Goal: Find contact information: Find contact information

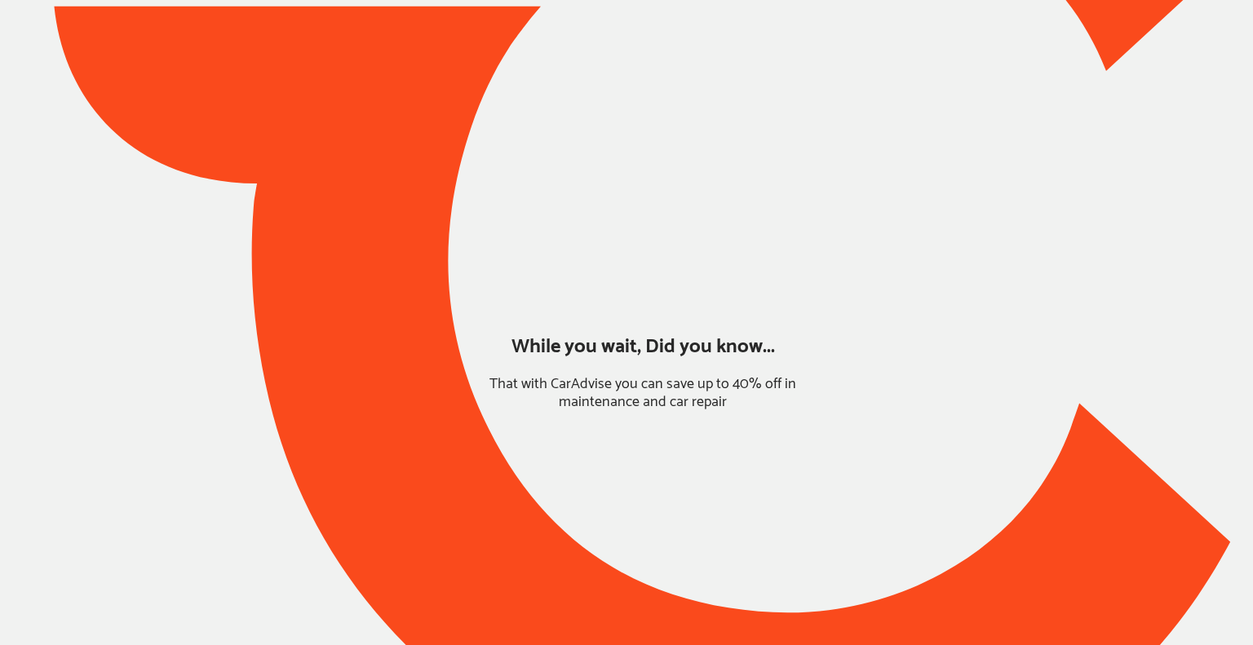
type input "*****"
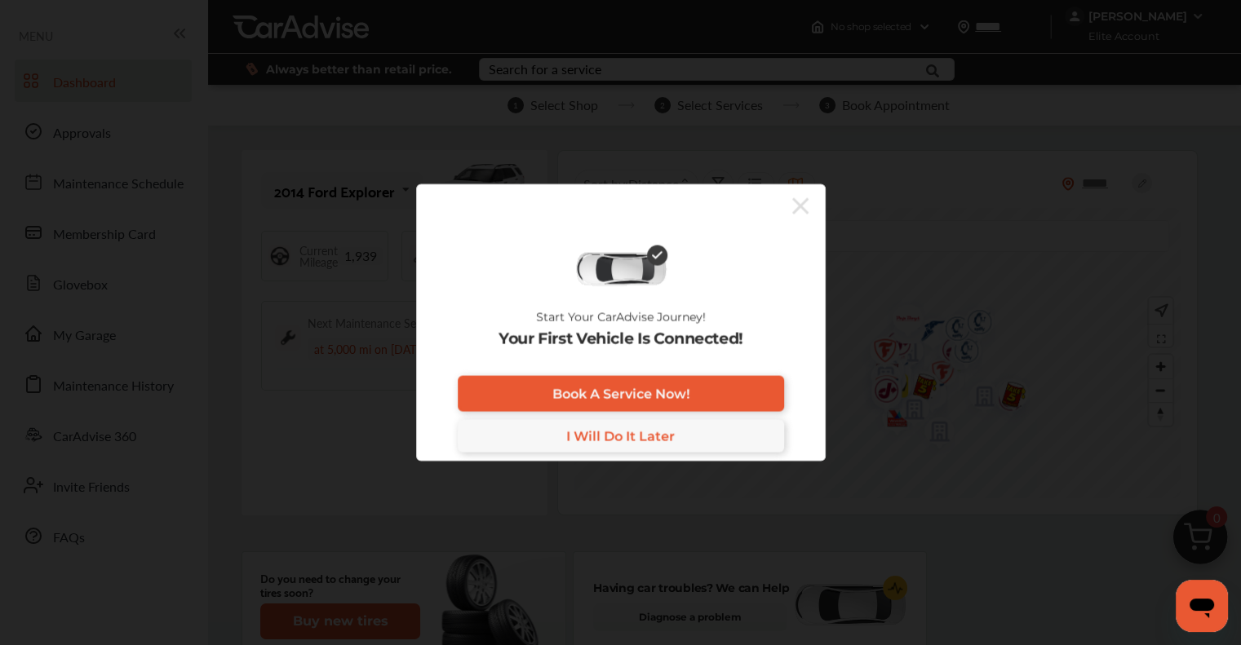
click at [798, 216] on icon at bounding box center [800, 206] width 16 height 26
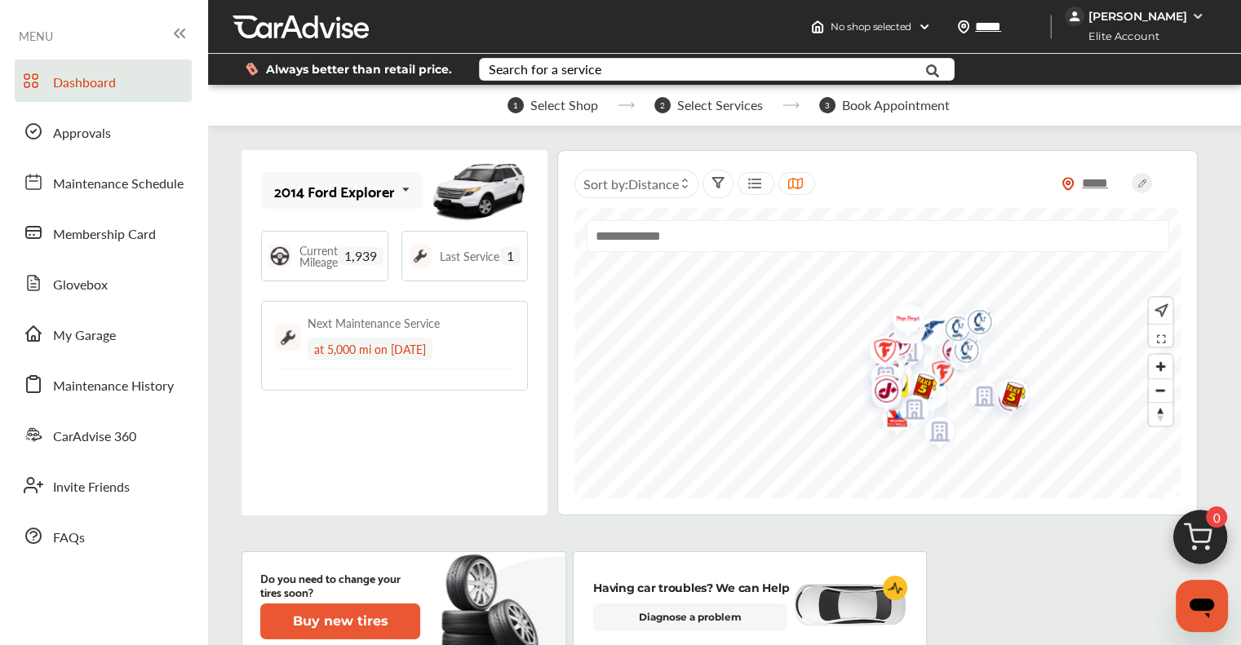
click at [1127, 15] on div "[PERSON_NAME]" at bounding box center [1138, 16] width 99 height 15
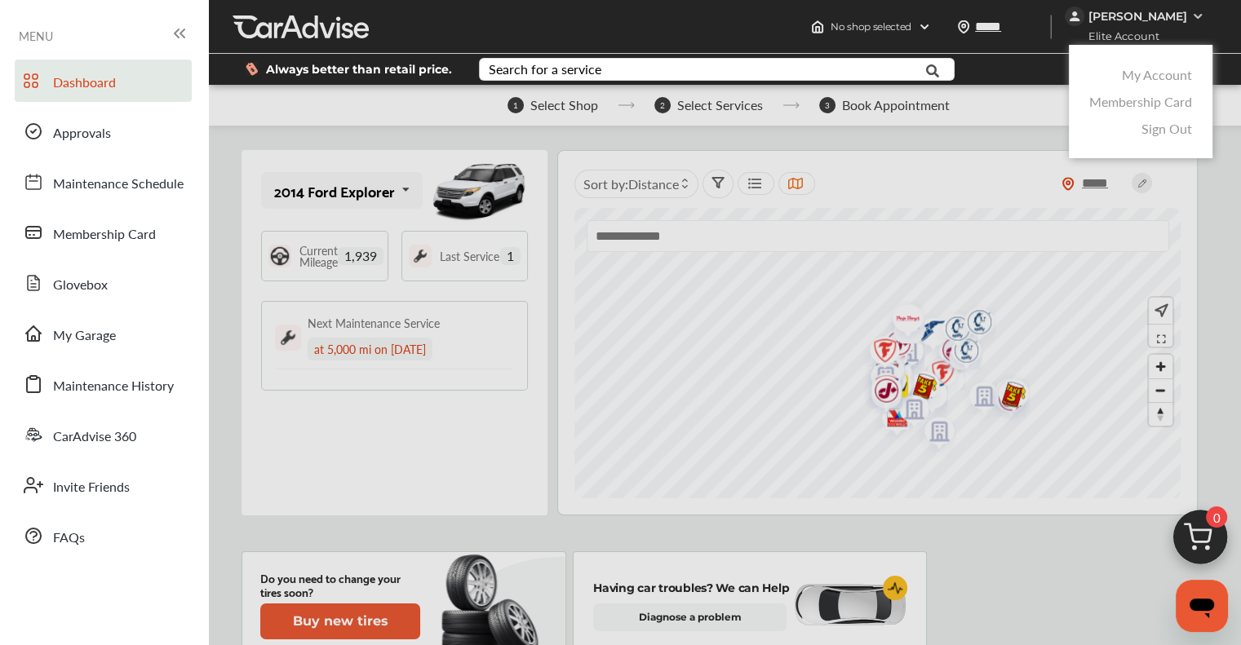
click at [1154, 78] on link "My Account" at bounding box center [1157, 74] width 70 height 19
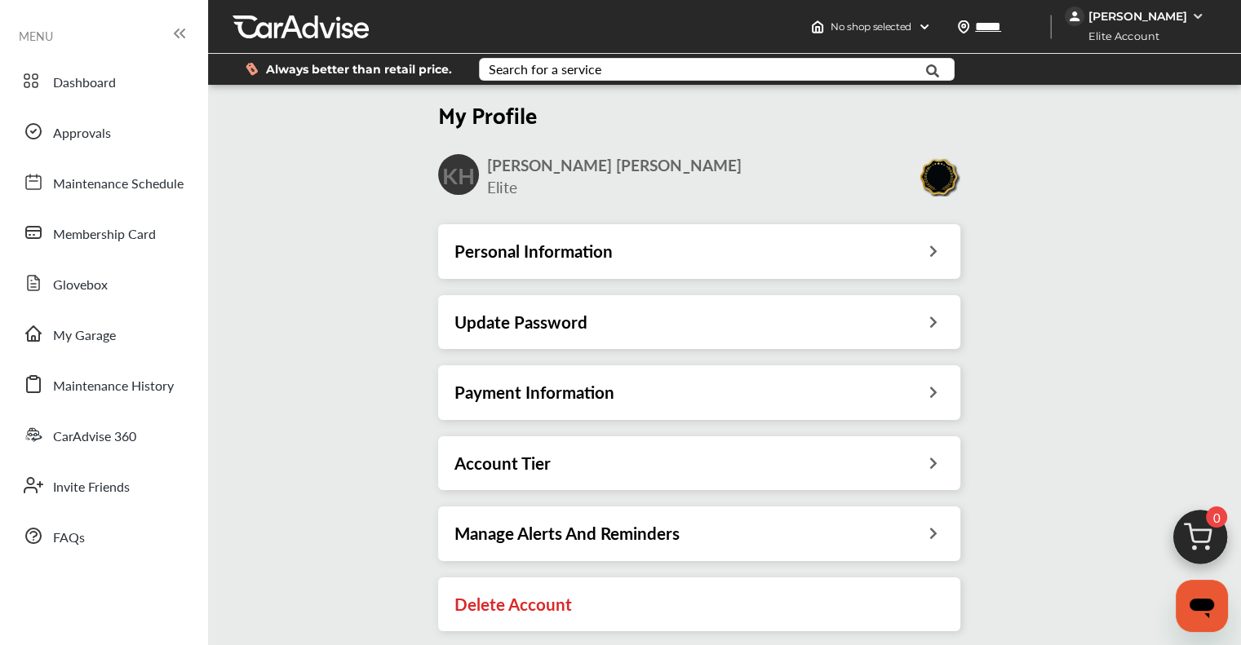
click at [492, 459] on h3 "Account Tier" at bounding box center [503, 463] width 96 height 21
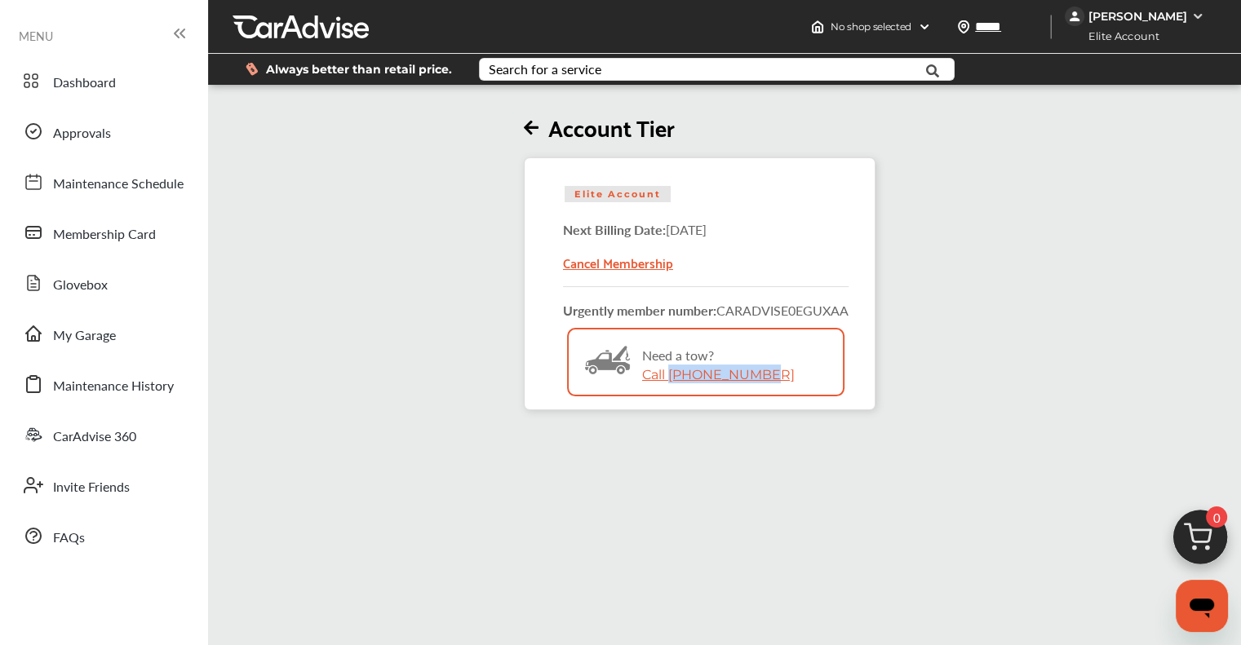
drag, startPoint x: 764, startPoint y: 374, endPoint x: 673, endPoint y: 384, distance: 91.2
click at [673, 384] on div "Bitmap Created with Sketch. Need a tow? Call [PHONE_NUMBER]" at bounding box center [706, 379] width 274 height 98
copy link "[PHONE_NUMBER]"
